Goal: Find specific page/section: Find specific page/section

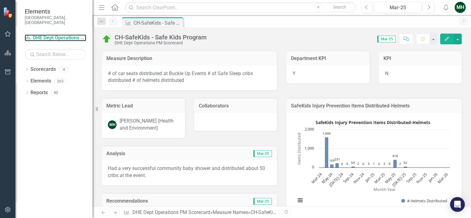
click at [67, 34] on link "Scorecard DHE Dept Operations PM Scorecard" at bounding box center [56, 37] width 62 height 7
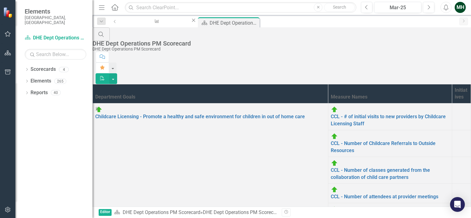
scroll to position [228, 0]
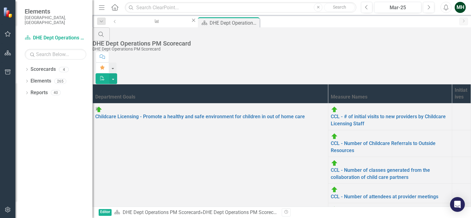
scroll to position [228, 0]
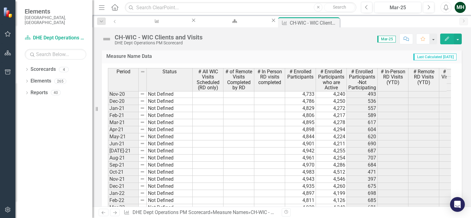
scroll to position [497, 0]
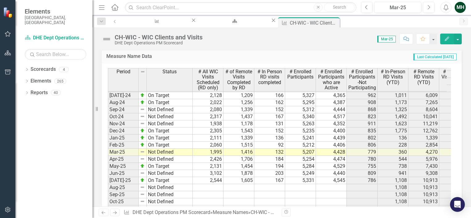
click at [115, 213] on icon "Next" at bounding box center [114, 213] width 5 height 4
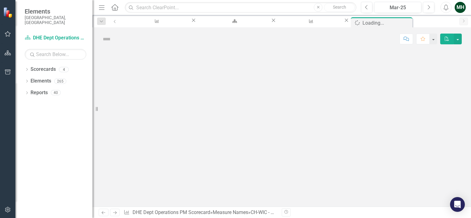
click at [115, 213] on icon "Next" at bounding box center [114, 213] width 5 height 4
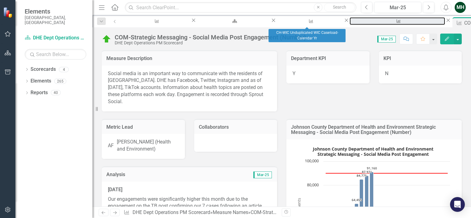
click at [355, 23] on div "CH-WIC Unduplicated WIC Caseload-Calendar Yr" at bounding box center [397, 27] width 84 height 8
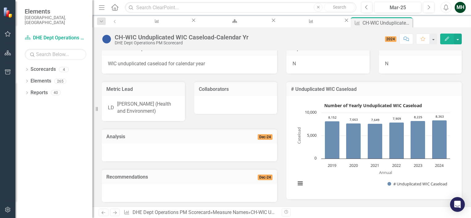
scroll to position [10, 0]
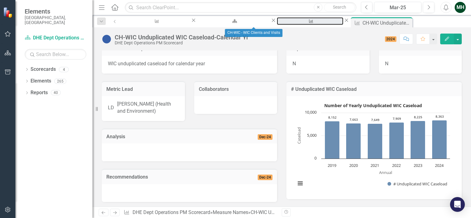
click at [282, 23] on div "CH-WIC - WIC Clients and Visits" at bounding box center [309, 27] width 55 height 8
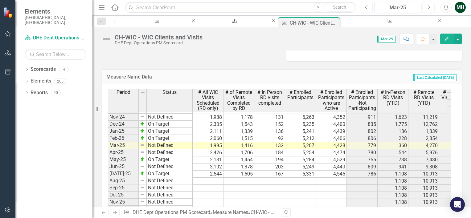
scroll to position [834, 0]
